Goal: Task Accomplishment & Management: Manage account settings

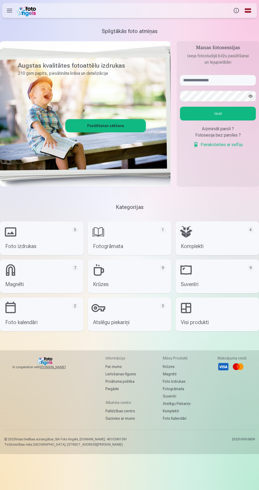
click at [7, 16] on label at bounding box center [9, 10] width 15 height 15
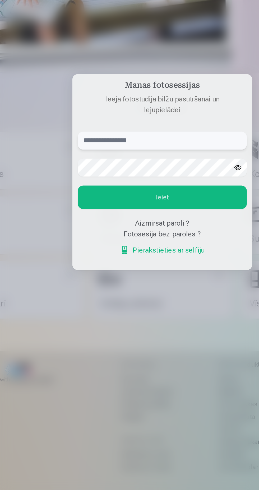
click at [85, 226] on input "text" at bounding box center [129, 226] width 99 height 11
click at [94, 228] on input "**" at bounding box center [129, 226] width 99 height 11
click at [106, 228] on input "******" at bounding box center [129, 226] width 99 height 11
type input "**********"
click at [93, 260] on button "Ieiet" at bounding box center [129, 260] width 99 height 14
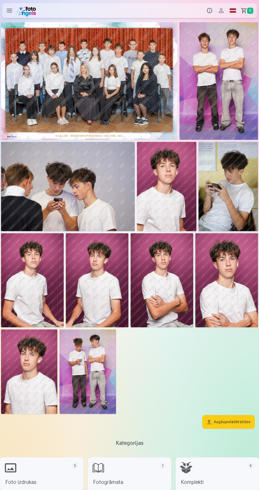
click at [43, 115] on img at bounding box center [89, 81] width 176 height 118
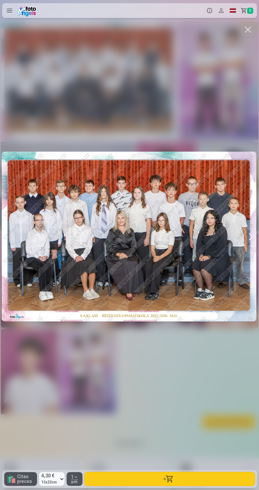
scroll to position [0, 3]
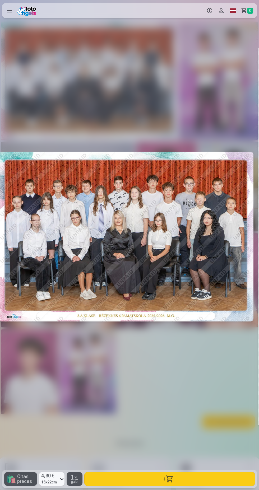
click at [223, 82] on div at bounding box center [126, 236] width 255 height 431
click at [238, 29] on button "button" at bounding box center [245, 29] width 15 height 15
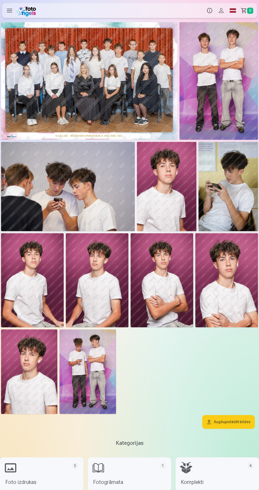
click at [89, 375] on img at bounding box center [87, 371] width 56 height 85
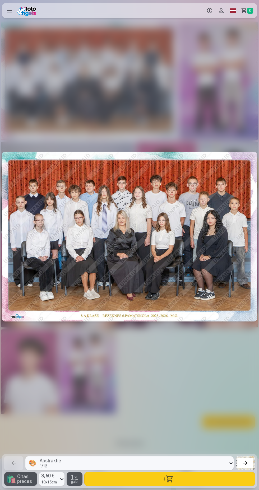
scroll to position [0, 2589]
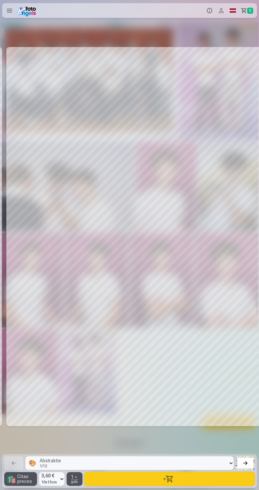
scroll to position [0, 2330]
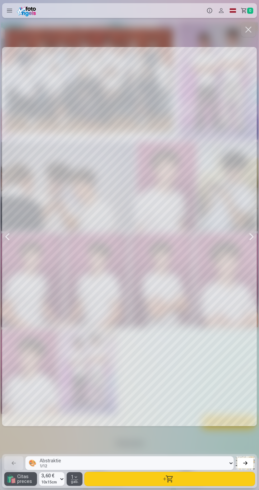
scroll to position [0, 1812]
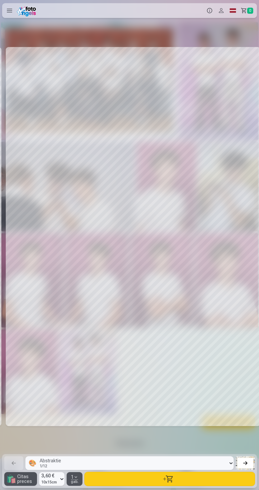
scroll to position [0, 1553]
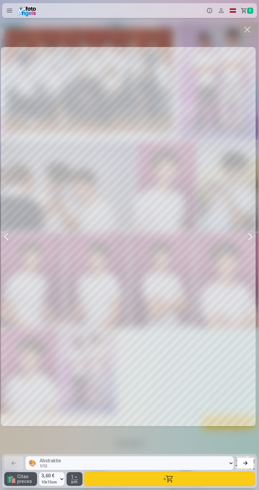
scroll to position [0, 1294]
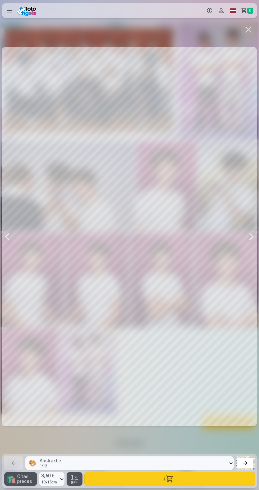
scroll to position [0, 1035]
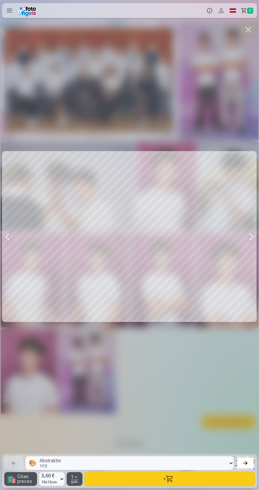
scroll to position [0, 518]
